Goal: Register for event/course

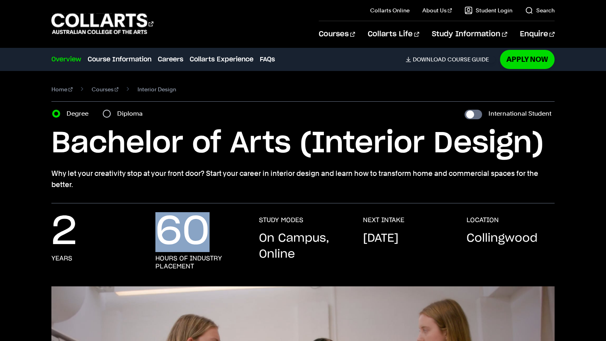
drag, startPoint x: 211, startPoint y: 249, endPoint x: 163, endPoint y: 245, distance: 48.4
click at [163, 245] on div "60 hours of industry placement" at bounding box center [199, 243] width 88 height 54
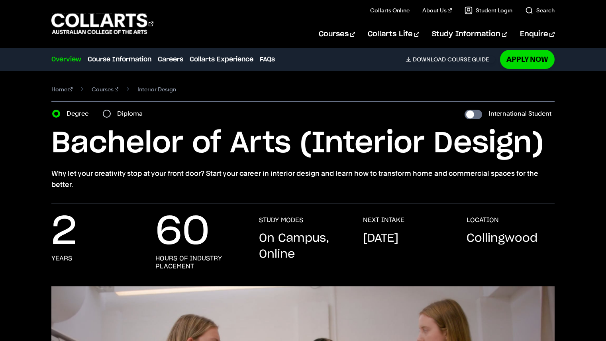
click at [243, 188] on p "Why let your creativity stop at your front door? Start your career in interior …" at bounding box center [302, 179] width 503 height 22
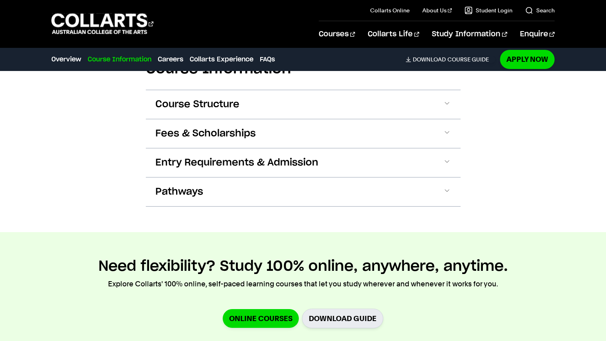
scroll to position [912, 0]
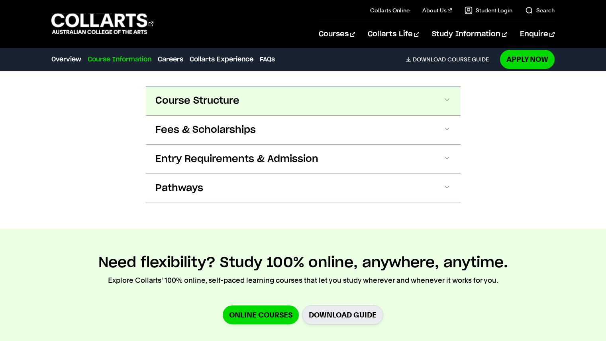
click at [451, 108] on button "Course Structure" at bounding box center [303, 100] width 315 height 29
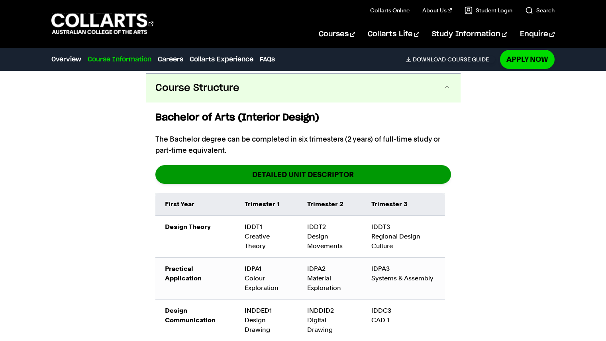
scroll to position [924, 0]
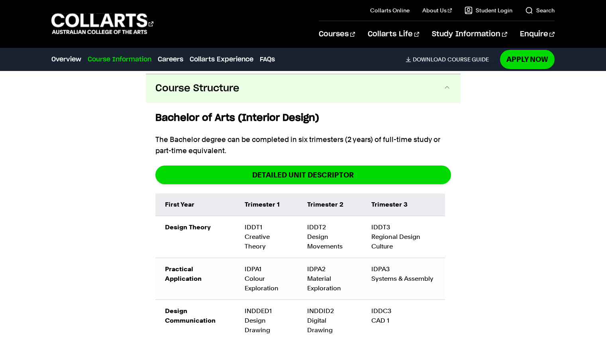
click at [424, 88] on button "Course Structure" at bounding box center [303, 88] width 315 height 29
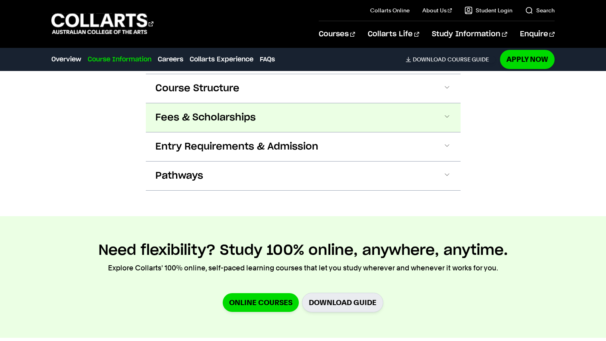
click at [344, 116] on button "Fees & Scholarships" at bounding box center [303, 117] width 315 height 29
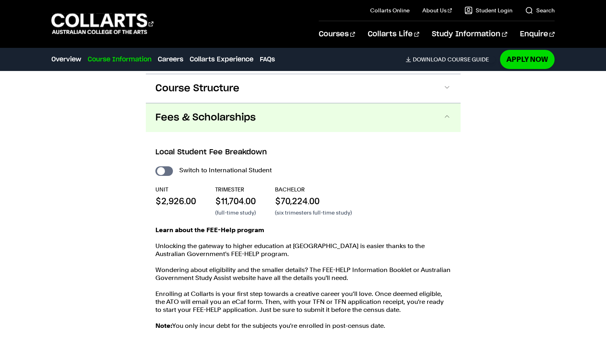
scroll to position [955, 0]
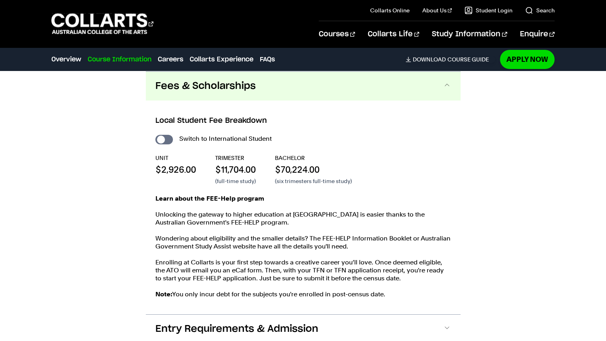
click at [269, 88] on button "Fees & Scholarships" at bounding box center [303, 86] width 315 height 29
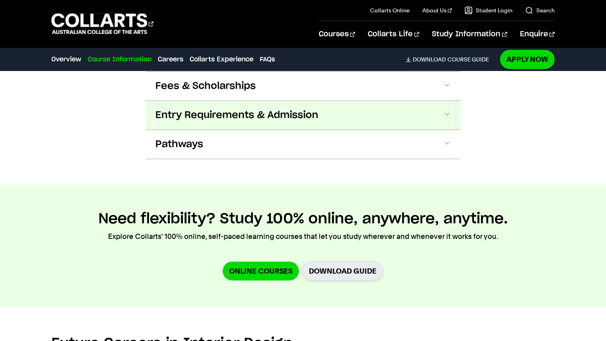
click at [276, 117] on span "Entry Requirements & Admission" at bounding box center [236, 115] width 163 height 13
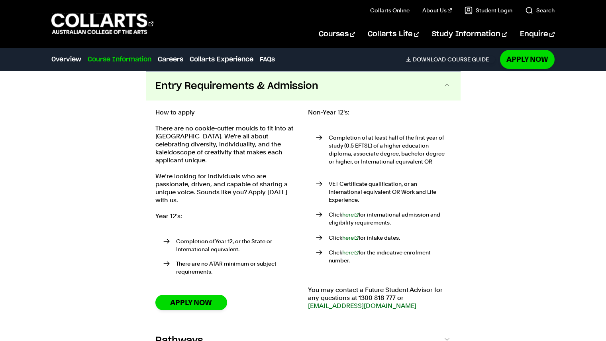
scroll to position [964, 0]
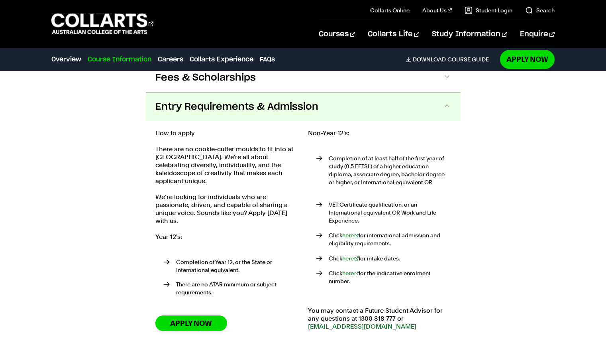
click at [247, 106] on span "Entry Requirements & Admission" at bounding box center [236, 106] width 163 height 13
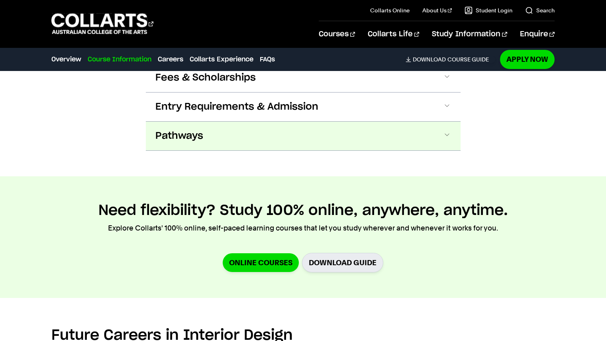
click at [246, 133] on button "Pathways" at bounding box center [303, 136] width 315 height 29
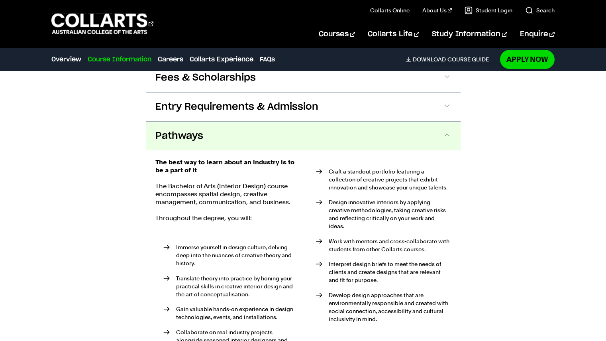
scroll to position [1014, 0]
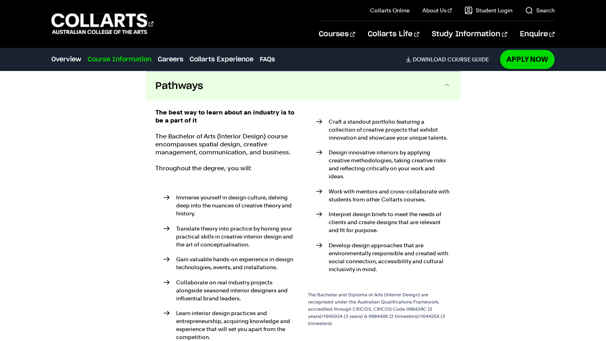
click at [241, 92] on button "Pathways" at bounding box center [303, 86] width 315 height 29
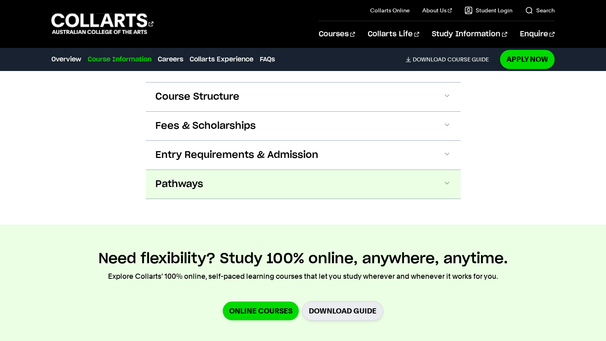
scroll to position [896, 0]
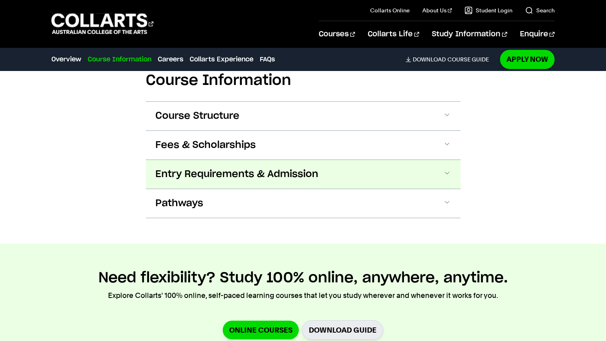
click at [237, 171] on span "Entry Requirements & Admission" at bounding box center [236, 174] width 163 height 13
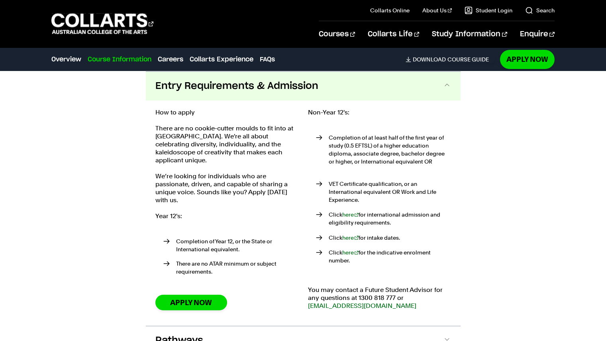
scroll to position [1002, 0]
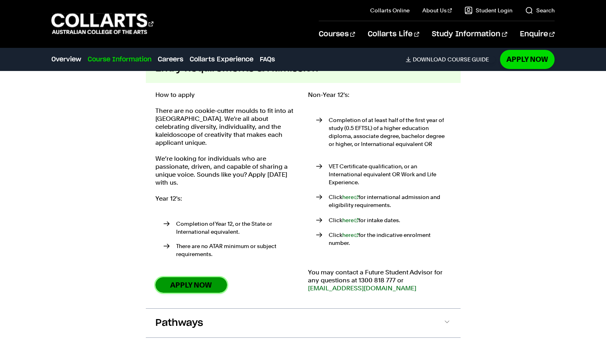
click at [177, 278] on link "Apply Now" at bounding box center [191, 285] width 72 height 16
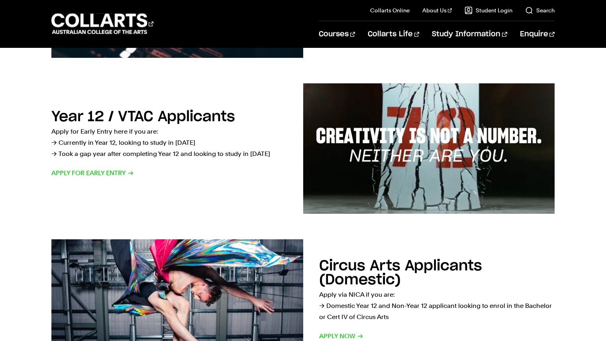
scroll to position [232, 0]
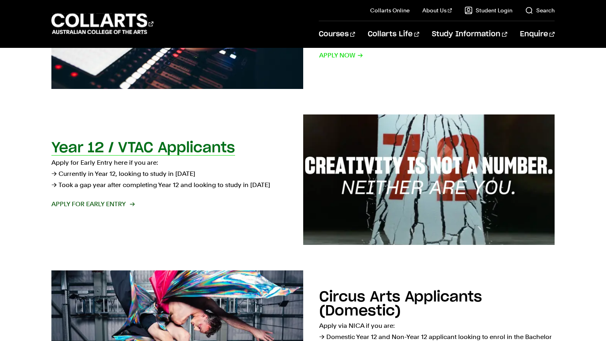
click at [112, 155] on h2 "Year 12 / VTAC Applicants" at bounding box center [143, 148] width 184 height 14
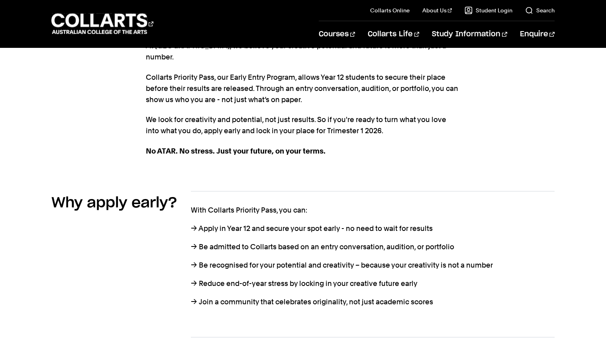
scroll to position [266, 0]
